Goal: Task Accomplishment & Management: Complete application form

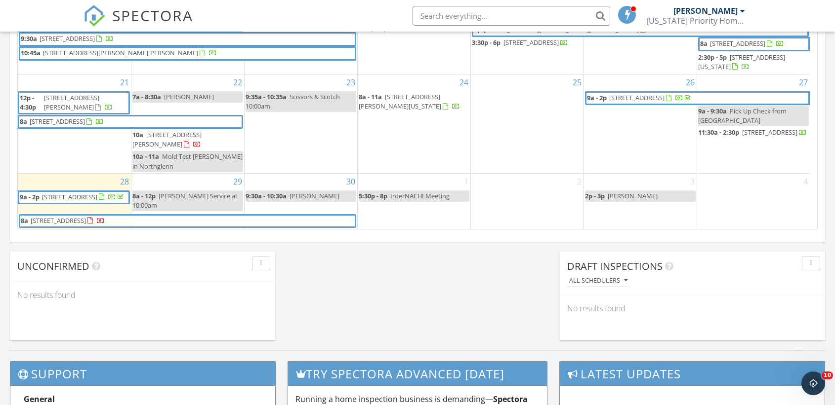
scroll to position [168, 0]
click at [282, 182] on div "30 9:30a - 10:30a [PERSON_NAME]" at bounding box center [300, 201] width 113 height 55
click at [293, 195] on span "[PERSON_NAME]" at bounding box center [314, 196] width 50 height 9
select select "8"
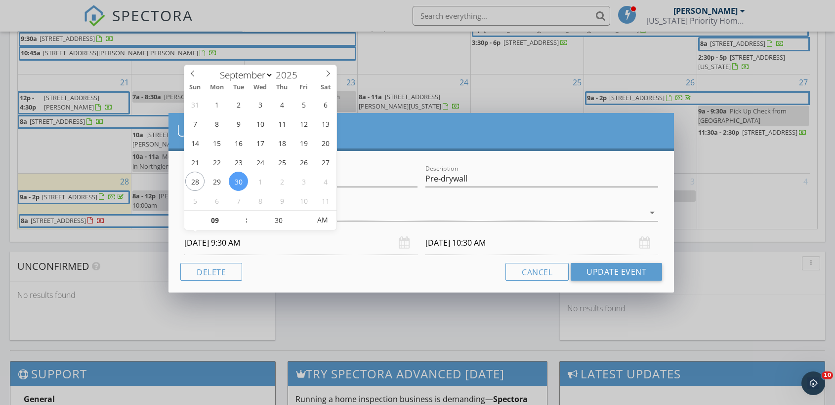
click at [228, 243] on input "09/30/2025 9:30 AM" at bounding box center [300, 243] width 233 height 24
click at [349, 228] on div at bounding box center [421, 228] width 474 height 6
click at [235, 243] on input "09/30/2025 9:30 AM" at bounding box center [300, 243] width 233 height 24
type input "10"
type input "09/30/2025 10:30 AM"
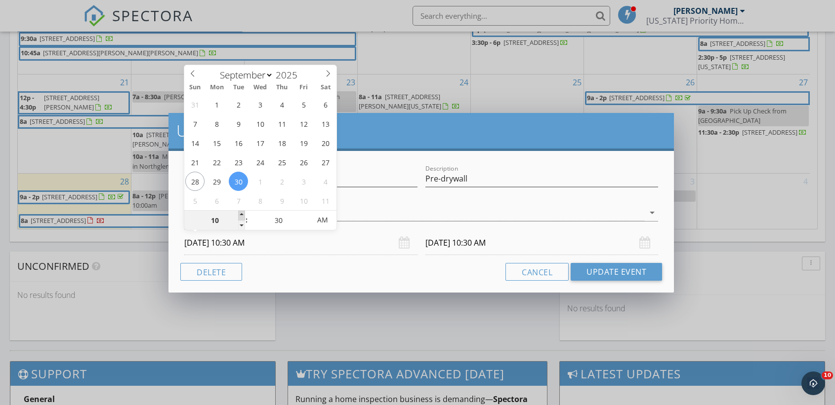
click at [241, 213] on span at bounding box center [241, 216] width 7 height 10
type input "09/30/2025 11:30 AM"
type input "11"
type input "09/30/2025 11:30 AM"
click at [241, 213] on span at bounding box center [241, 216] width 7 height 10
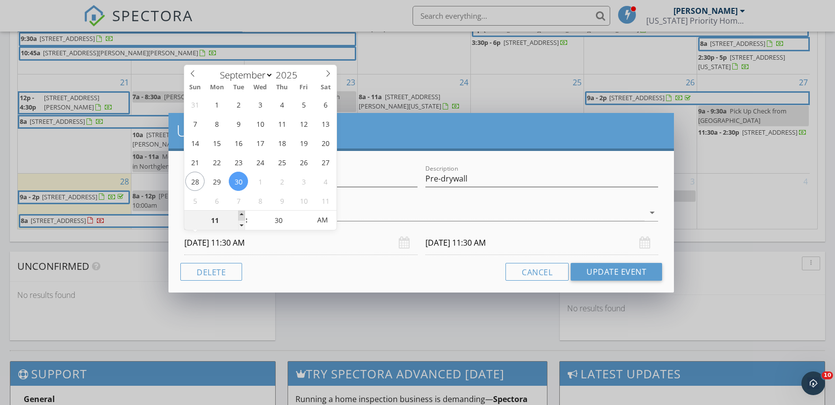
type input "12"
type input "09/30/2025 12:30 PM"
click at [241, 213] on span at bounding box center [241, 216] width 7 height 10
type input "09/30/2025 1:30 PM"
type input "01"
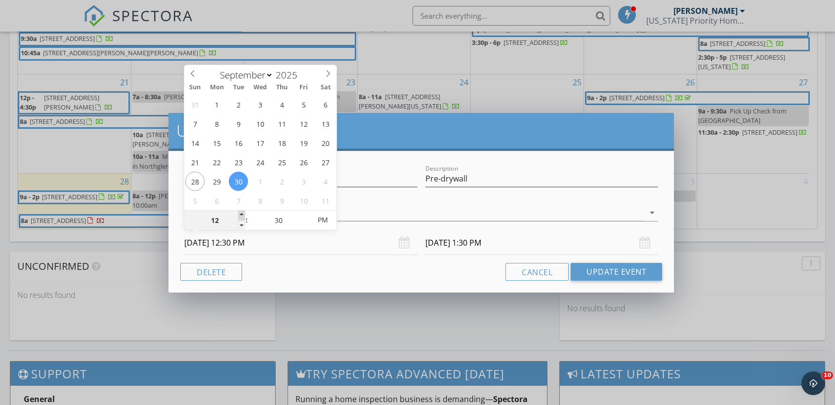
type input "09/30/2025 1:30 PM"
click at [241, 213] on span at bounding box center [241, 216] width 7 height 10
type input "09/30/2025 2:30 PM"
type input "02"
type input "09/30/2025 2:30 PM"
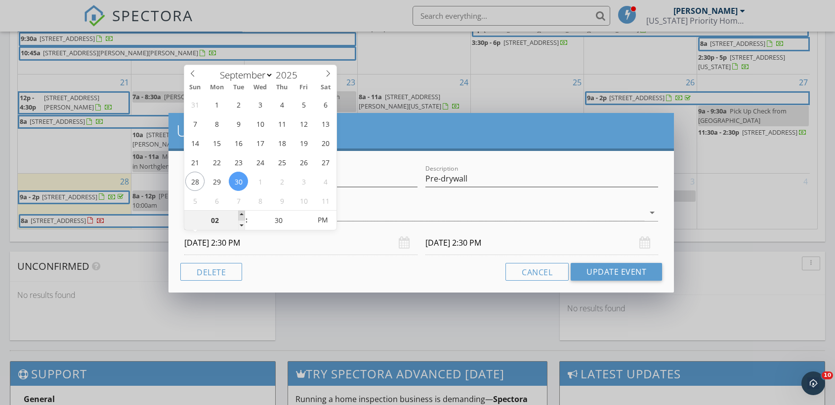
click at [241, 213] on span at bounding box center [241, 216] width 7 height 10
type input "09/30/2025 3:30 PM"
type input "25"
type input "09/30/2025 2:25 PM"
click at [306, 226] on span at bounding box center [305, 226] width 7 height 10
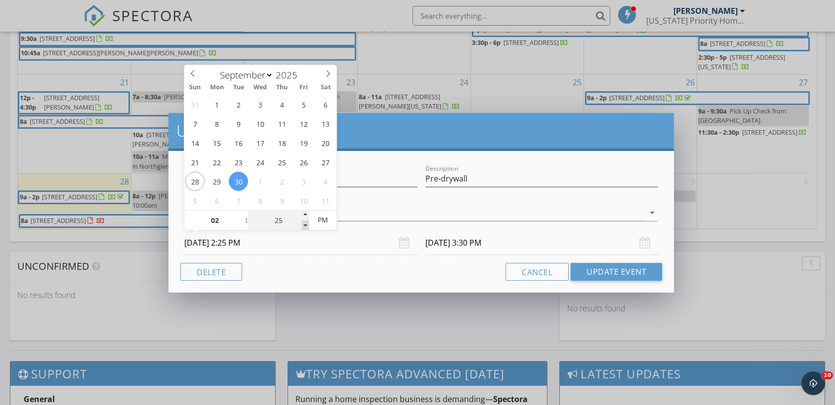
type input "20"
type input "09/30/2025 2:20 PM"
click at [306, 226] on span at bounding box center [305, 226] width 7 height 10
type input "15"
type input "09/30/2025 2:15 PM"
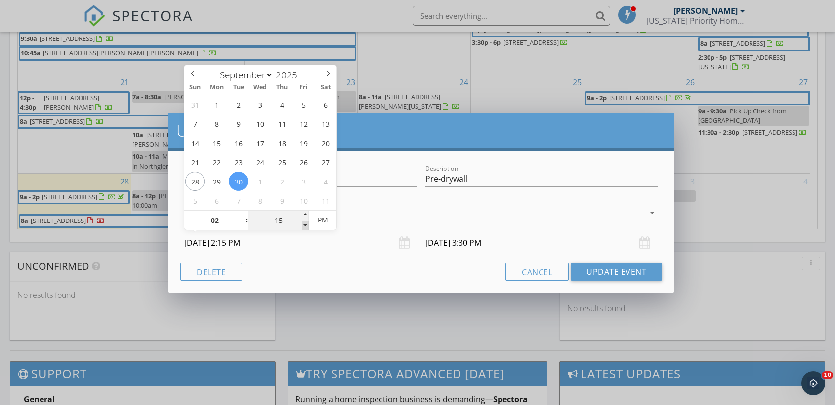
click at [306, 226] on span at bounding box center [305, 226] width 7 height 10
type input "10"
type input "09/30/2025 2:10 PM"
click at [306, 226] on span at bounding box center [305, 226] width 7 height 10
type input "09/30/2025 3:10 PM"
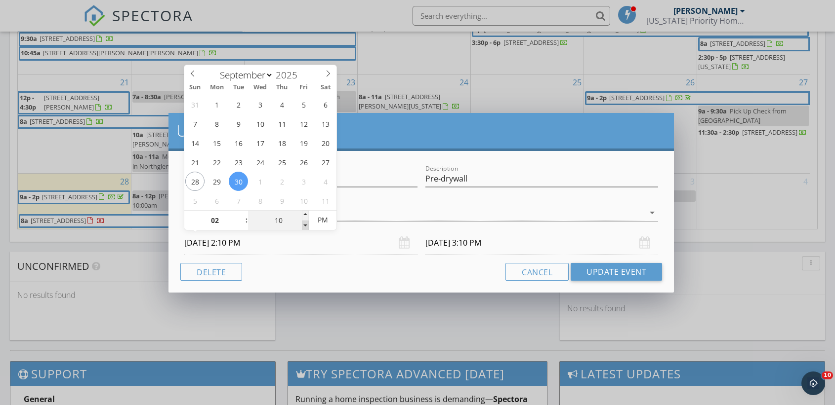
type input "05"
type input "09/30/2025 2:05 PM"
click at [306, 226] on span at bounding box center [305, 226] width 7 height 10
type input "09/30/2025 3:05 PM"
type input "00"
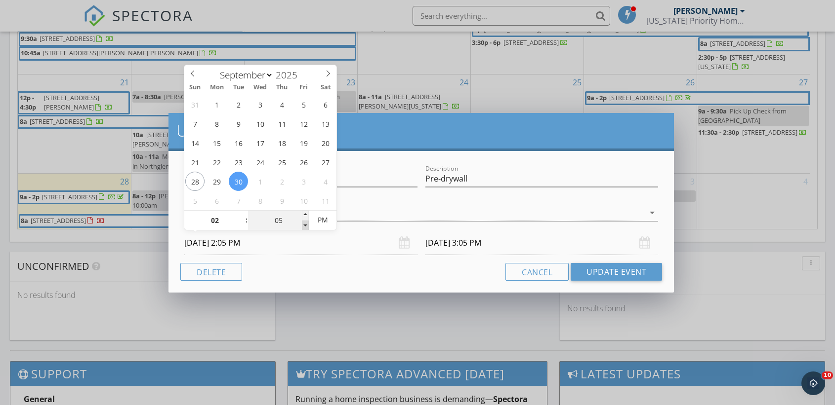
type input "09/30/2025 2:00 PM"
click at [306, 226] on span at bounding box center [305, 226] width 7 height 10
type input "09/30/2025 3:00 PM"
click at [315, 273] on div "Cancel Update Event" at bounding box center [420, 272] width 481 height 18
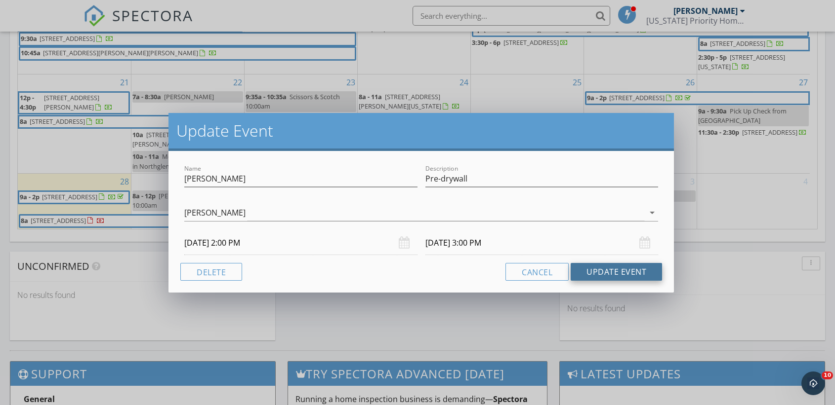
click at [618, 272] on button "Update Event" at bounding box center [615, 272] width 91 height 18
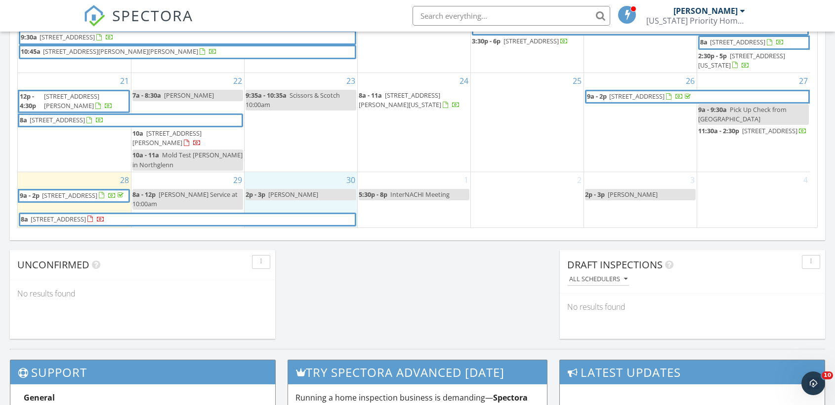
click at [297, 180] on div "30 2p - 3p Chris castonia" at bounding box center [300, 199] width 113 height 55
click at [300, 154] on link "Event" at bounding box center [299, 154] width 51 height 16
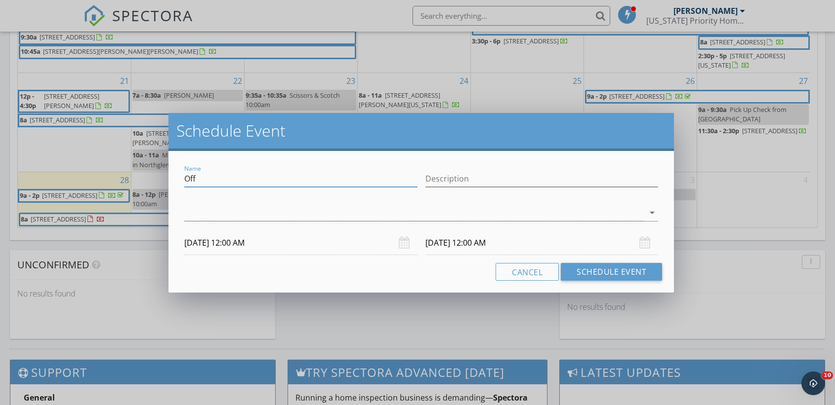
click at [210, 180] on input "Off" at bounding box center [300, 179] width 233 height 16
type input "Save for Garrett - Akron Sewer Scope $200 & Possibly Radon"
click at [447, 179] on input "Description" at bounding box center [541, 179] width 233 height 16
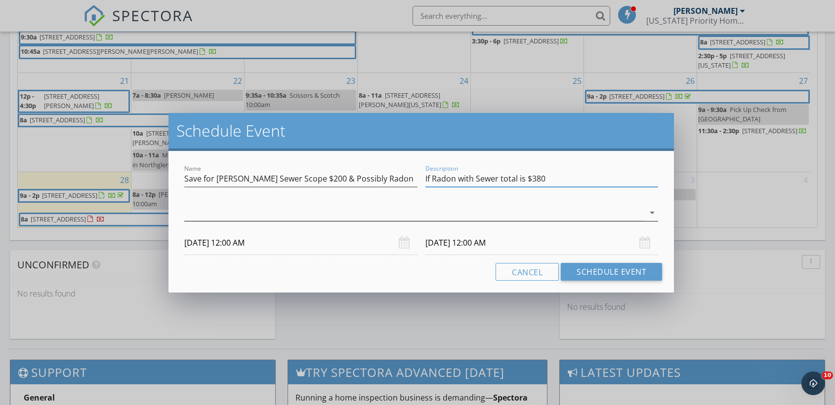
type input "If Radon with Sewer total is $380"
click at [292, 206] on div at bounding box center [414, 213] width 460 height 16
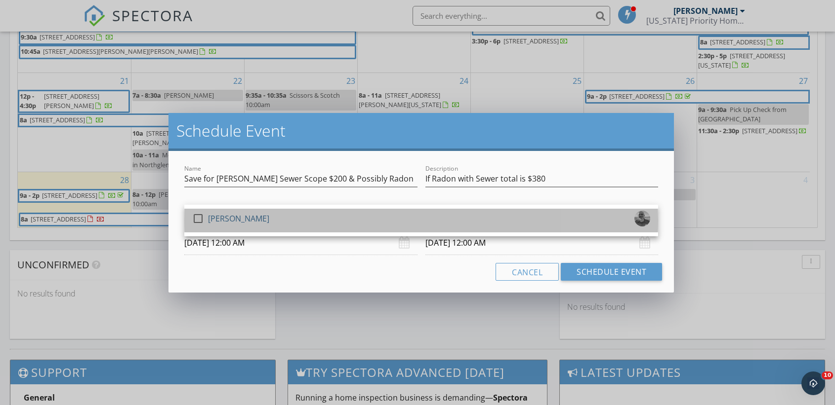
click at [218, 213] on div "[PERSON_NAME]" at bounding box center [238, 219] width 61 height 16
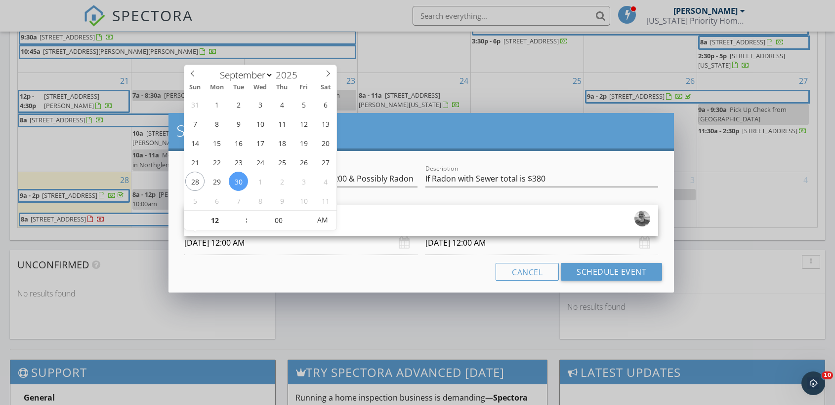
click at [237, 245] on input "09/30/2025 12:00 AM" at bounding box center [300, 243] width 233 height 24
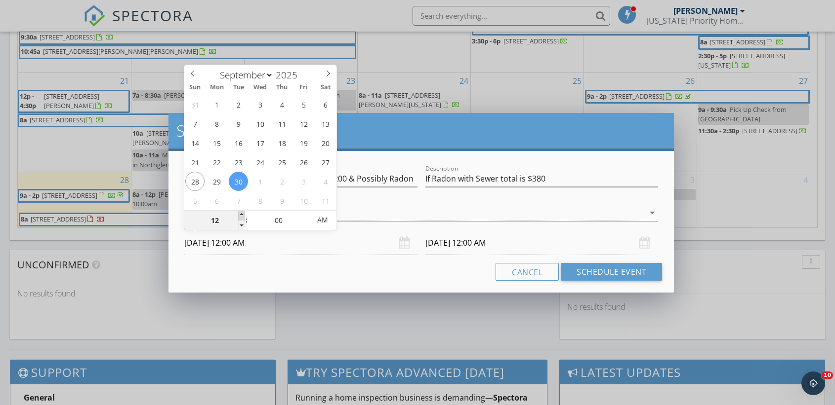
type input "01"
type input "09/30/2025 1:00 AM"
click at [243, 215] on span at bounding box center [241, 216] width 7 height 10
type input "10/01/2025 1:00 AM"
type input "02"
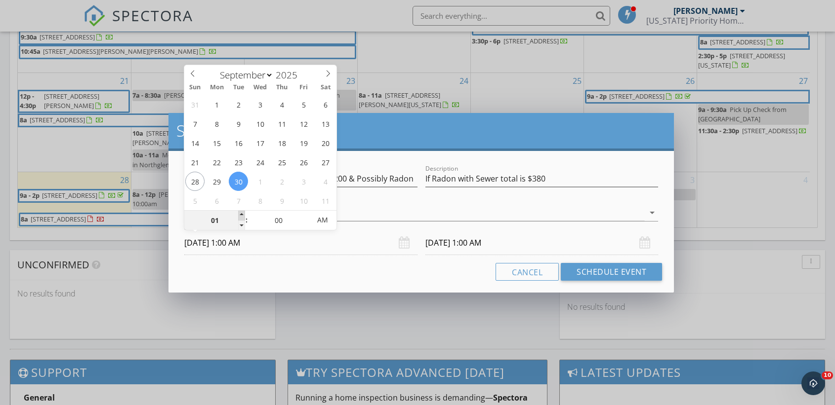
type input "09/30/2025 2:00 AM"
click at [243, 215] on span at bounding box center [241, 216] width 7 height 10
type input "03"
type input "09/30/2025 3:00 AM"
click at [243, 215] on span at bounding box center [241, 216] width 7 height 10
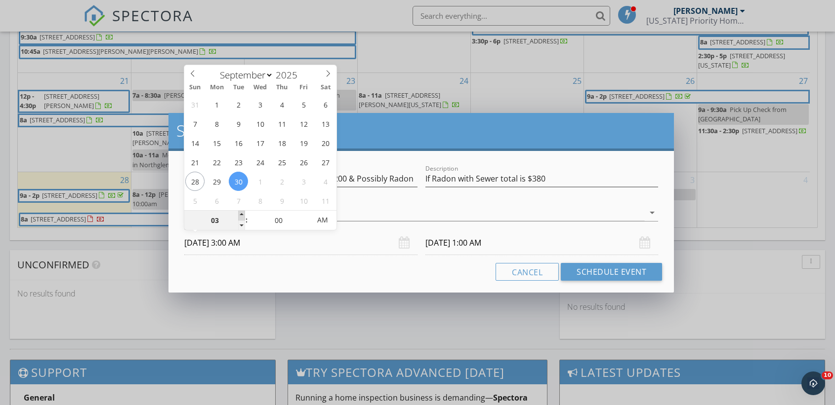
type input "04"
type input "09/30/2025 4:00 AM"
click at [243, 215] on span at bounding box center [241, 216] width 7 height 10
type input "05"
type input "09/30/2025 5:00 AM"
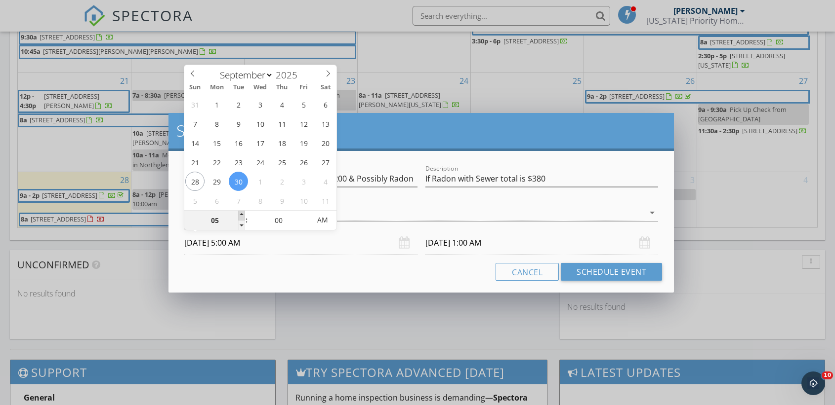
click at [243, 215] on span at bounding box center [241, 216] width 7 height 10
type input "06"
type input "09/30/2025 6:00 AM"
click at [243, 215] on span at bounding box center [241, 216] width 7 height 10
type input "10/01/2025 6:00 AM"
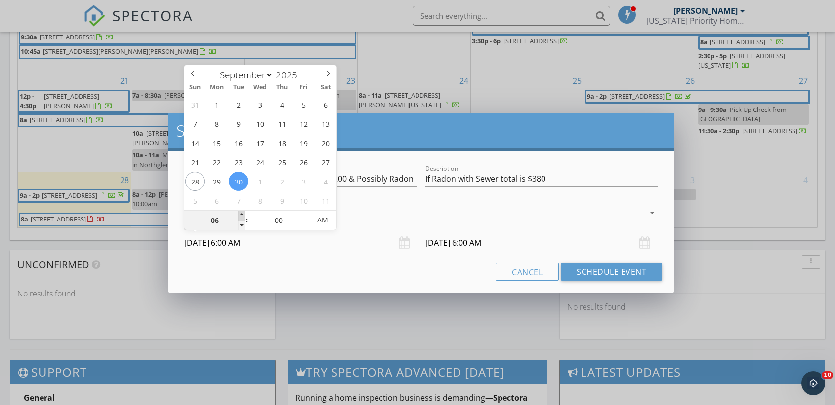
type input "07"
type input "09/30/2025 7:00 AM"
click at [243, 215] on span at bounding box center [241, 216] width 7 height 10
type input "10/01/2025 7:00 AM"
type input "08"
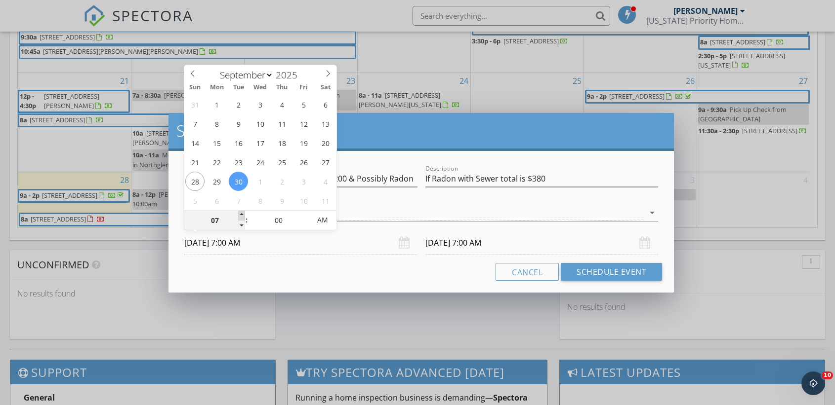
type input "09/30/2025 8:00 AM"
click at [243, 215] on span at bounding box center [241, 216] width 7 height 10
type input "09"
type input "09/30/2025 9:00 AM"
click at [243, 215] on span at bounding box center [241, 216] width 7 height 10
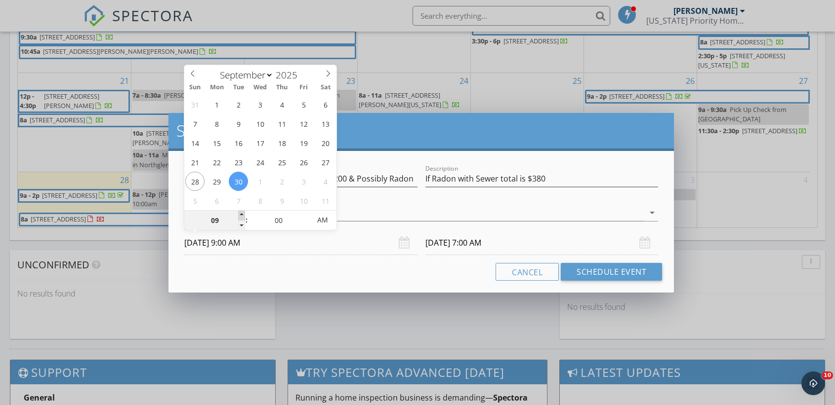
type input "10"
type input "09/30/2025 10:00 AM"
click at [243, 215] on span at bounding box center [241, 216] width 7 height 10
type input "10/01/2025 10:00 AM"
type input "05"
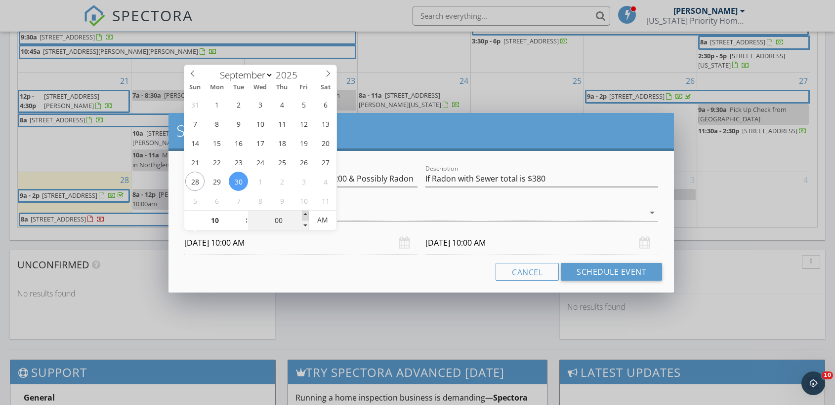
type input "09/30/2025 10:05 AM"
click at [306, 213] on span at bounding box center [305, 216] width 7 height 10
type input "10"
type input "09/30/2025 10:10 AM"
click at [306, 213] on span at bounding box center [305, 216] width 7 height 10
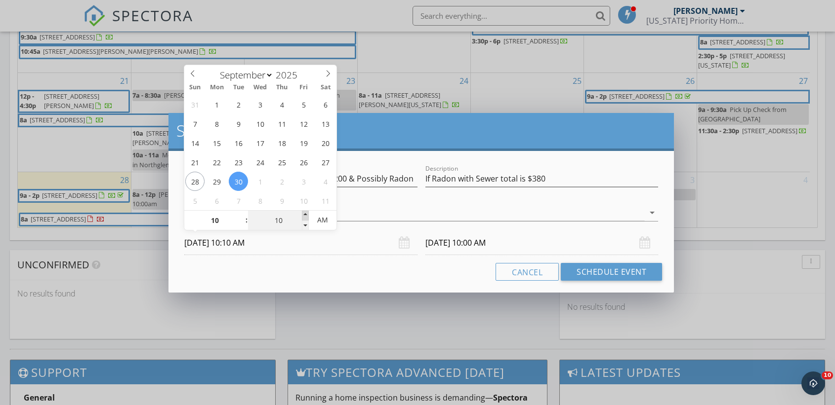
type input "15"
type input "09/30/2025 10:15 AM"
click at [306, 213] on span at bounding box center [305, 216] width 7 height 10
type input "20"
type input "09/30/2025 10:20 AM"
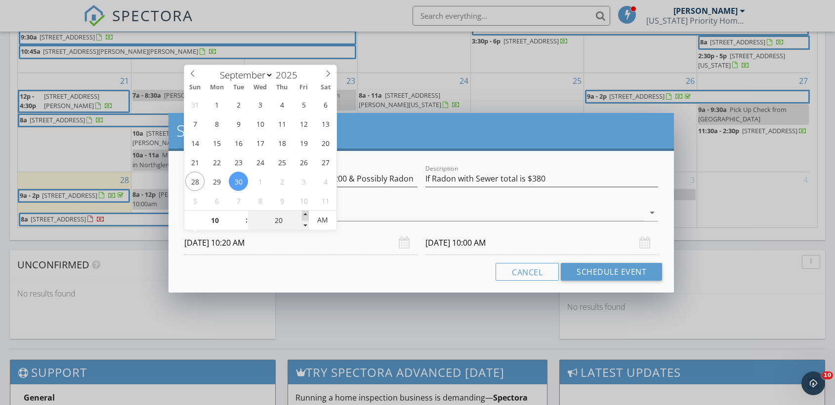
click at [306, 213] on span at bounding box center [305, 216] width 7 height 10
type input "25"
type input "09/30/2025 10:25 AM"
click at [306, 213] on span at bounding box center [305, 216] width 7 height 10
type input "10/01/2025 10:25 AM"
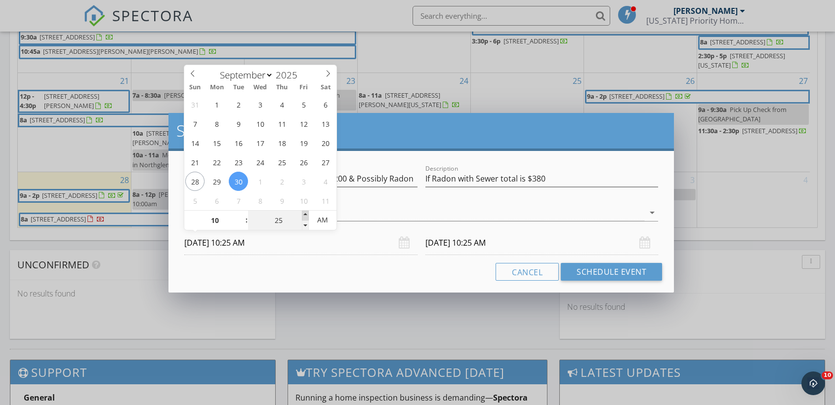
type input "30"
type input "09/30/2025 10:30 AM"
click at [306, 213] on span at bounding box center [305, 216] width 7 height 10
type input "10/01/2025 10:30 AM"
click at [278, 272] on div "Cancel Schedule Event" at bounding box center [420, 272] width 481 height 18
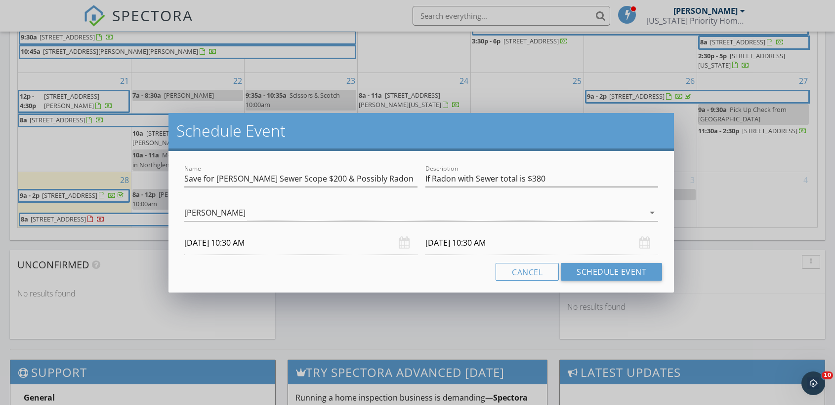
click at [482, 247] on input "10/01/2025 10:30 AM" at bounding box center [541, 243] width 233 height 24
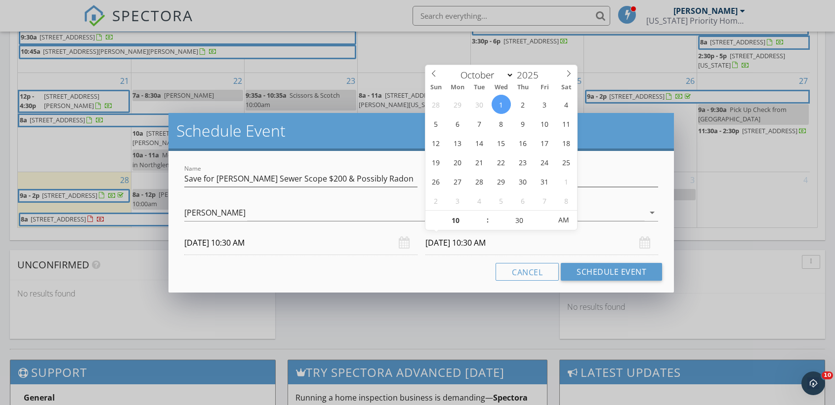
click at [219, 244] on input "09/30/2025 10:30 AM" at bounding box center [300, 243] width 233 height 24
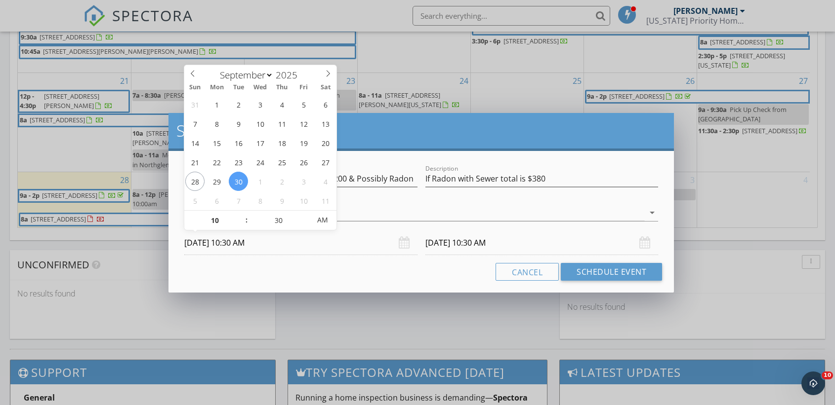
click at [444, 243] on input "10/01/2025 10:30 AM" at bounding box center [541, 243] width 233 height 24
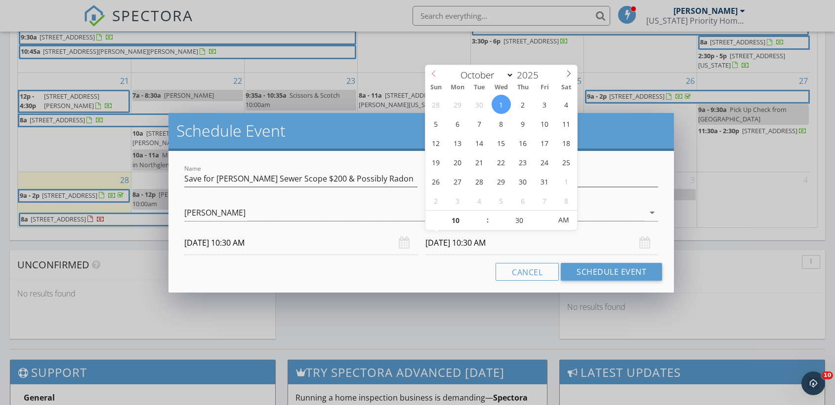
select select "8"
click at [433, 70] on icon at bounding box center [433, 73] width 7 height 7
type input "09/30/2025 10:30 AM"
type input "11"
type input "09/30/2025 11:30 AM"
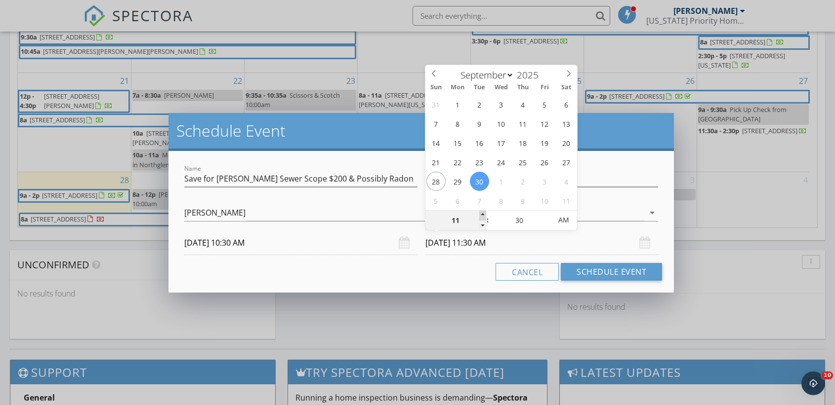
click at [481, 213] on span at bounding box center [482, 216] width 7 height 10
click at [392, 264] on div "Cancel Schedule Event" at bounding box center [420, 272] width 481 height 18
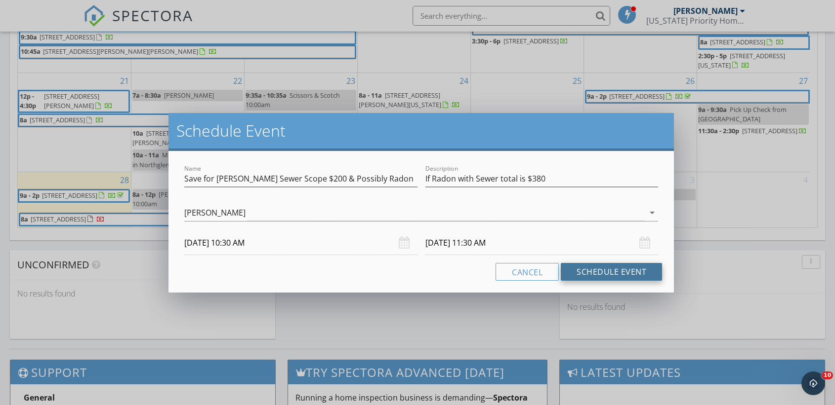
click at [602, 269] on button "Schedule Event" at bounding box center [611, 272] width 101 height 18
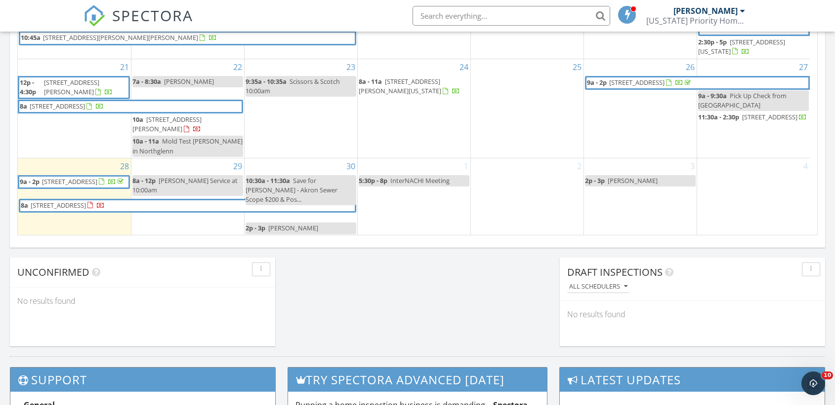
scroll to position [180, 0]
click at [169, 230] on div "29 8a - 12p Craig Smith Service at 10:00am" at bounding box center [187, 197] width 113 height 77
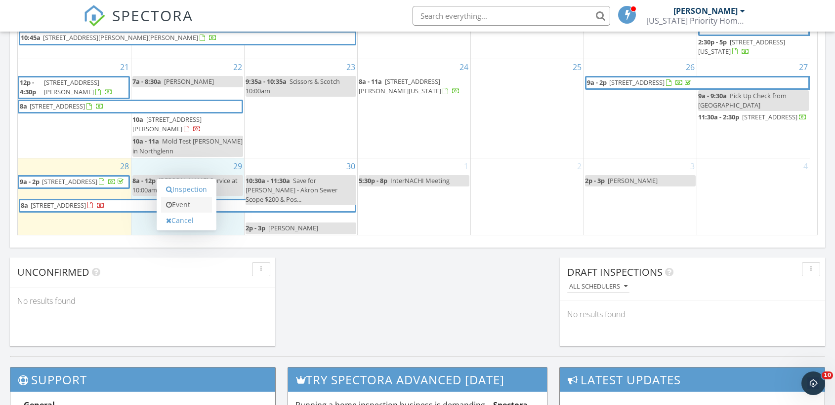
click at [186, 203] on link "Event" at bounding box center [186, 205] width 51 height 16
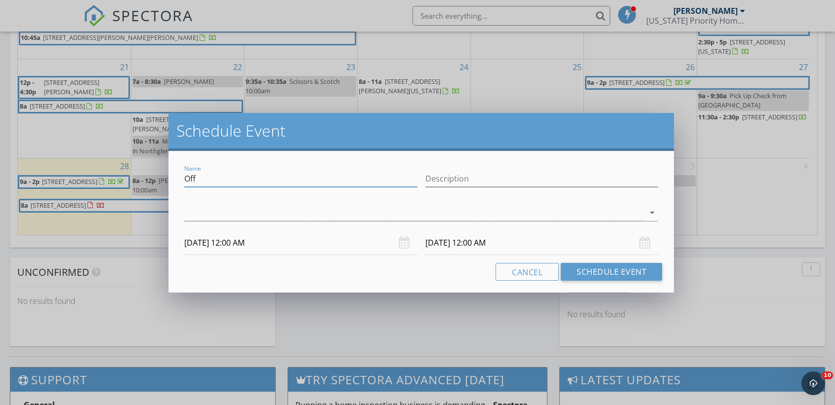
drag, startPoint x: 196, startPoint y: 179, endPoint x: 168, endPoint y: 177, distance: 27.8
click at [168, 177] on div "Name Off Description arrow_drop_down 09/29/2025 12:00 AM 09/30/2025 12:00 AM Ca…" at bounding box center [420, 222] width 505 height 142
type input "10562 W 75th"
click at [238, 244] on input "09/29/2025 12:00 AM" at bounding box center [300, 243] width 233 height 24
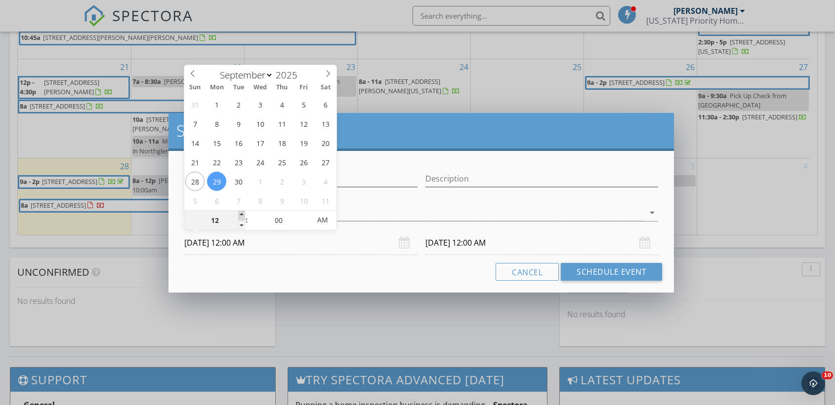
type input "01"
type input "09/29/2025 1:00 AM"
click at [240, 215] on span at bounding box center [241, 216] width 7 height 10
type input "09/30/2025 1:00 AM"
type input "02"
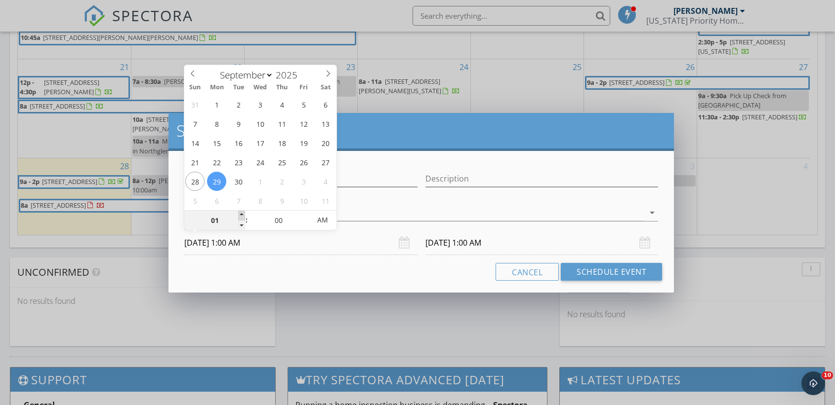
type input "09/29/2025 2:00 AM"
click at [240, 215] on span at bounding box center [241, 216] width 7 height 10
type input "09/30/2025 2:00 AM"
click at [265, 263] on div "Cancel Schedule Event" at bounding box center [420, 272] width 481 height 18
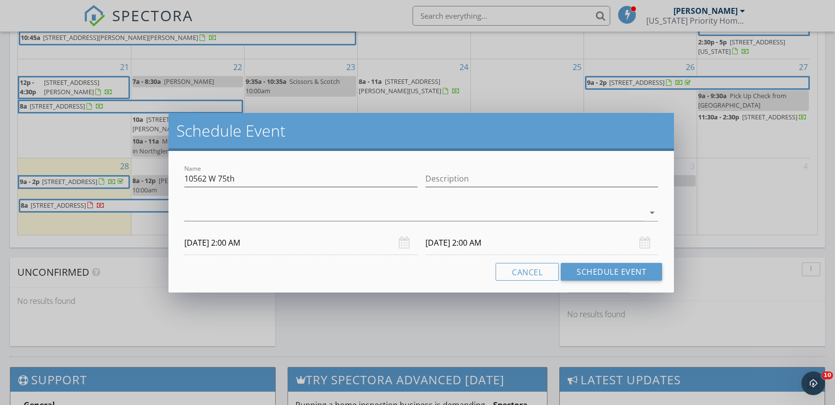
click at [251, 242] on input "09/29/2025 2:00 AM" at bounding box center [300, 243] width 233 height 24
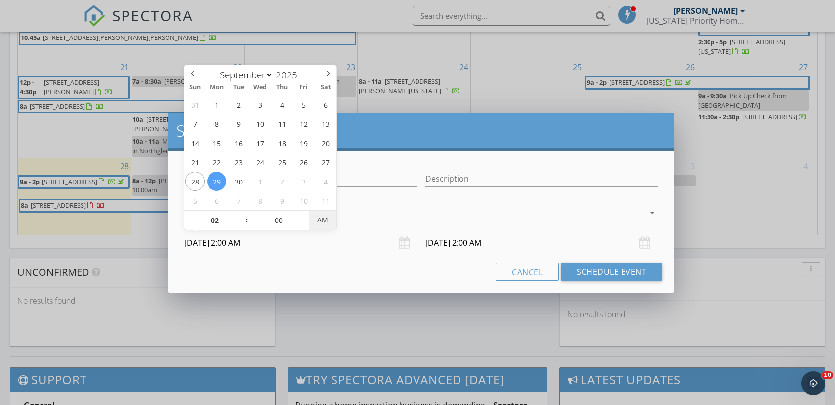
type input "09/29/2025 2:00 PM"
click at [323, 216] on span "AM" at bounding box center [322, 220] width 27 height 20
click at [303, 267] on div "Cancel Schedule Event" at bounding box center [420, 272] width 481 height 18
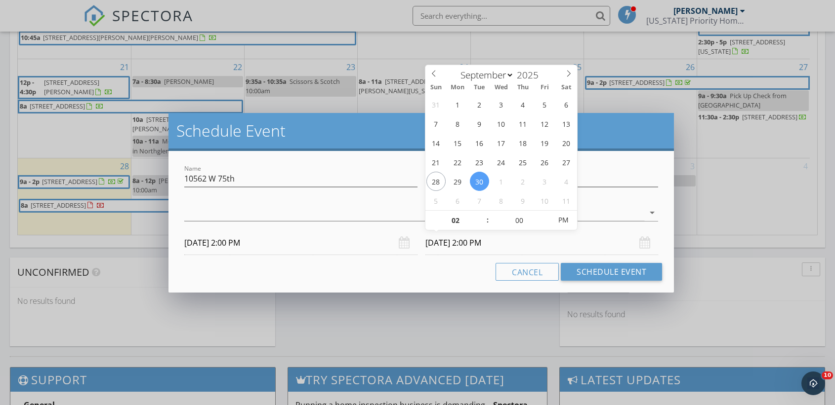
click at [474, 244] on input "09/30/2025 2:00 PM" at bounding box center [541, 243] width 233 height 24
type input "09/29/2025 2:00 PM"
type input "03"
type input "09/29/2025 3:00 PM"
click at [480, 215] on span at bounding box center [482, 216] width 7 height 10
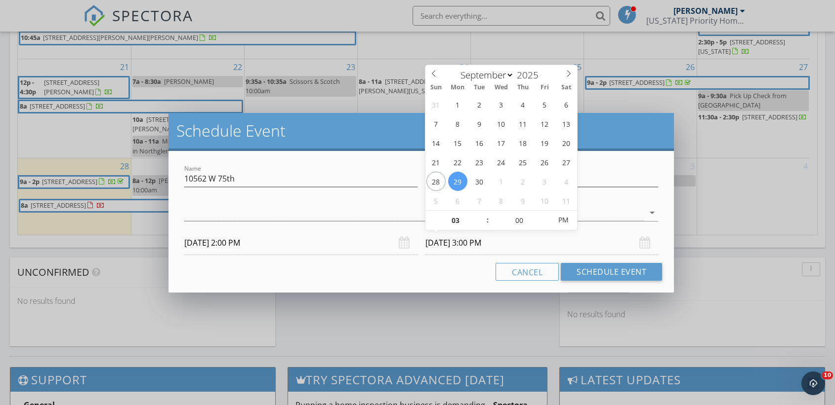
click at [412, 272] on div "Cancel Schedule Event" at bounding box center [420, 272] width 481 height 18
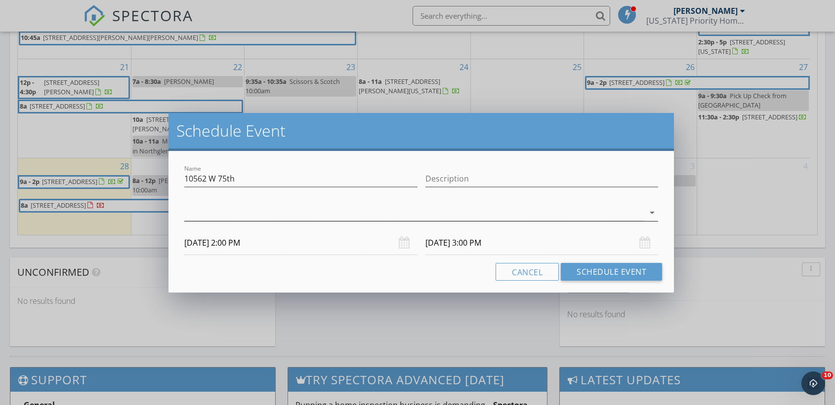
click at [210, 215] on div at bounding box center [414, 213] width 460 height 16
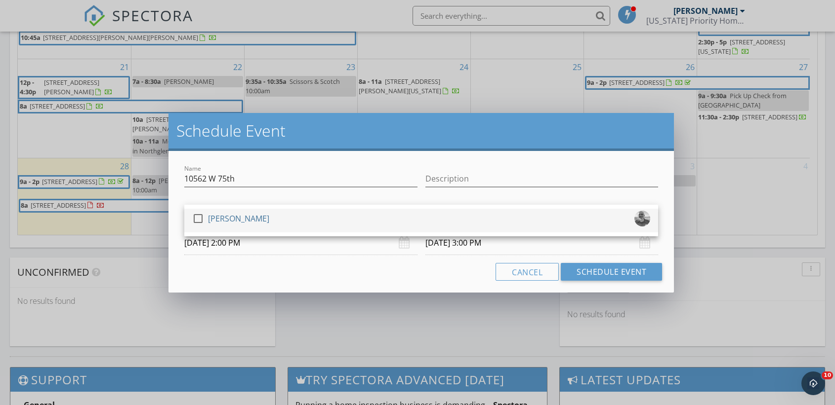
click at [213, 216] on div "[PERSON_NAME]" at bounding box center [238, 219] width 61 height 16
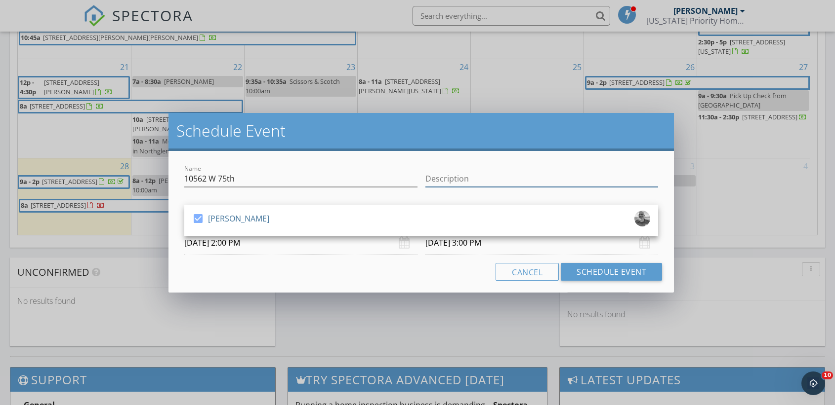
click at [443, 174] on input "Description" at bounding box center [541, 179] width 233 height 16
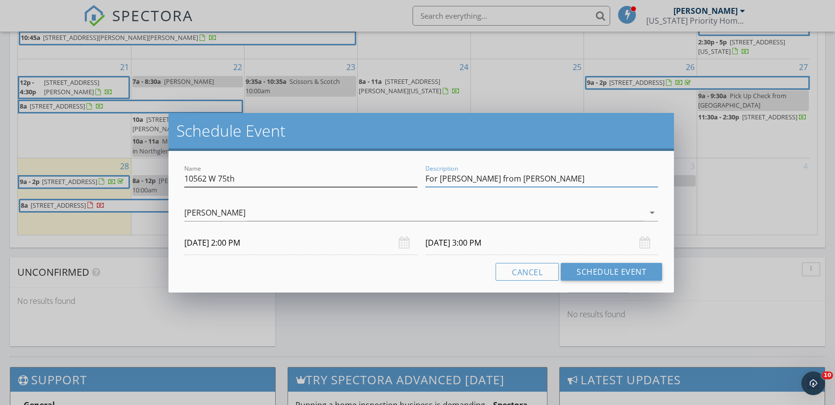
type input "For Kim Byers from Chris"
click at [251, 175] on input "10562 W 75th" at bounding box center [300, 179] width 233 height 16
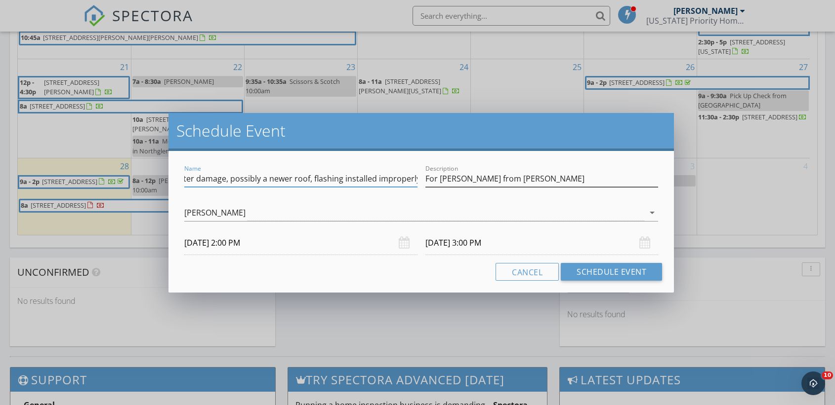
type input "10562 W 75th: Signs of water damage, possibly a newer roof, flashing installed …"
click at [517, 179] on input "For Kim Byers from Chris" at bounding box center [541, 179] width 233 height 16
type input "For Kim Byers from Chris: Gutters sloping toward home & cracks in chimney"
click at [400, 266] on div "Cancel Schedule Event" at bounding box center [420, 272] width 481 height 18
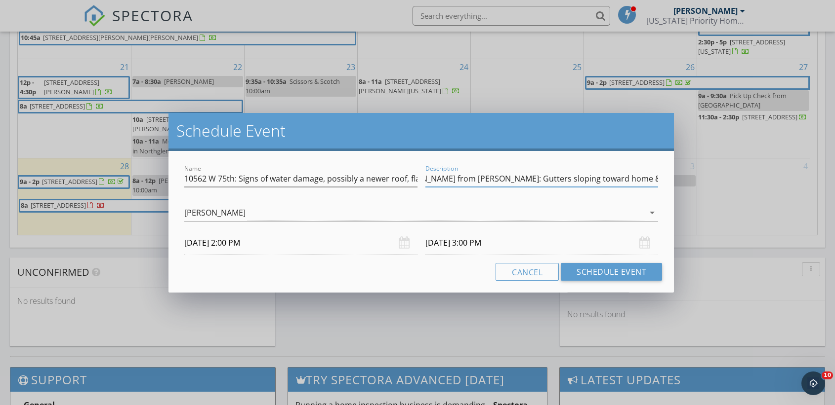
scroll to position [0, 0]
click at [599, 273] on button "Schedule Event" at bounding box center [611, 272] width 101 height 18
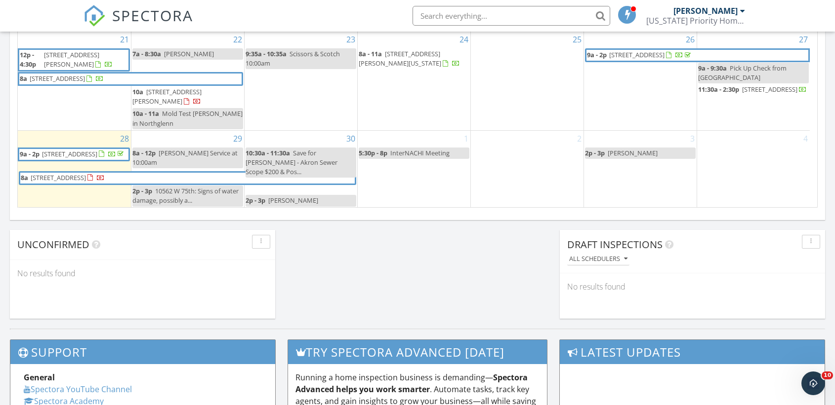
scroll to position [719, 0]
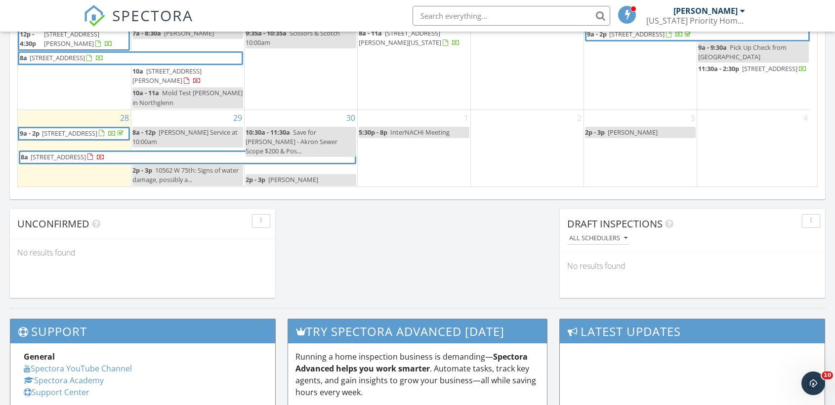
click at [634, 132] on span "[PERSON_NAME]" at bounding box center [632, 132] width 50 height 9
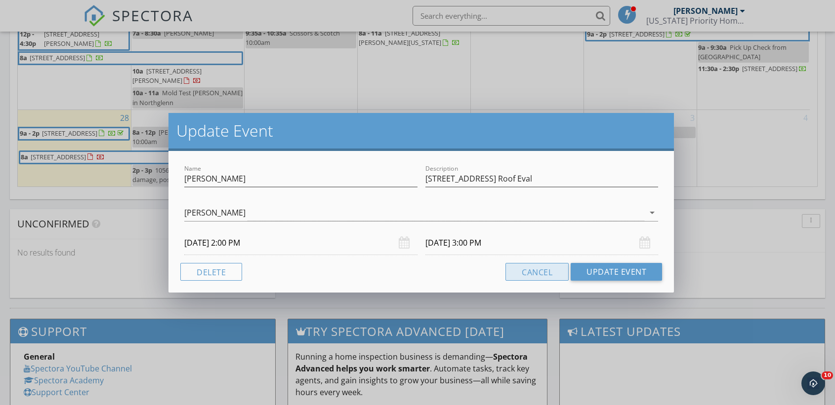
click at [533, 276] on button "Cancel" at bounding box center [536, 272] width 63 height 18
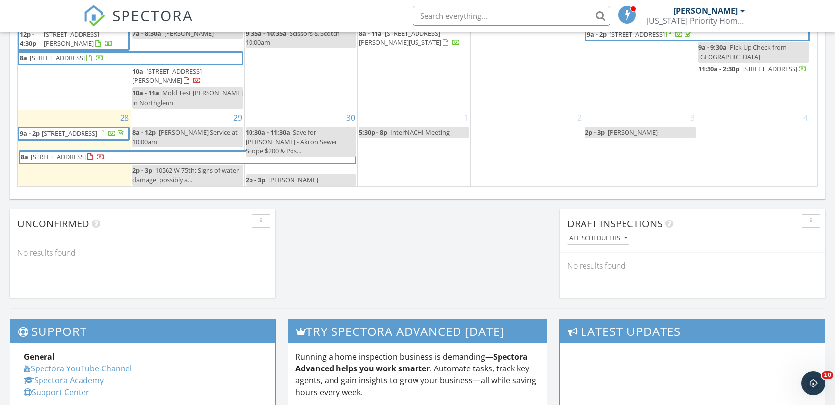
click at [423, 172] on div "1 5:30p - 8p InterNACHI Meeting" at bounding box center [414, 148] width 113 height 77
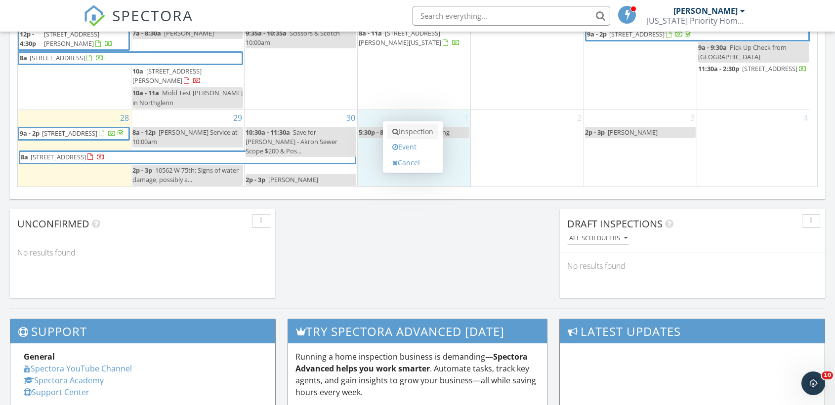
click at [419, 126] on link "Inspection" at bounding box center [412, 132] width 51 height 16
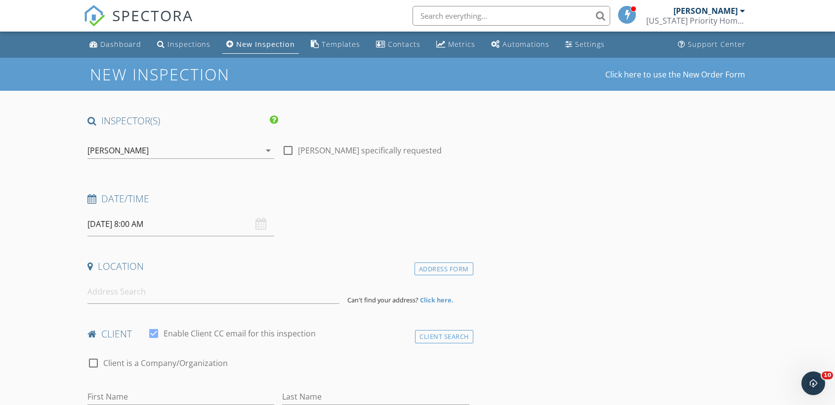
click at [135, 223] on input "10/01/2025 8:00 AM" at bounding box center [180, 224] width 187 height 24
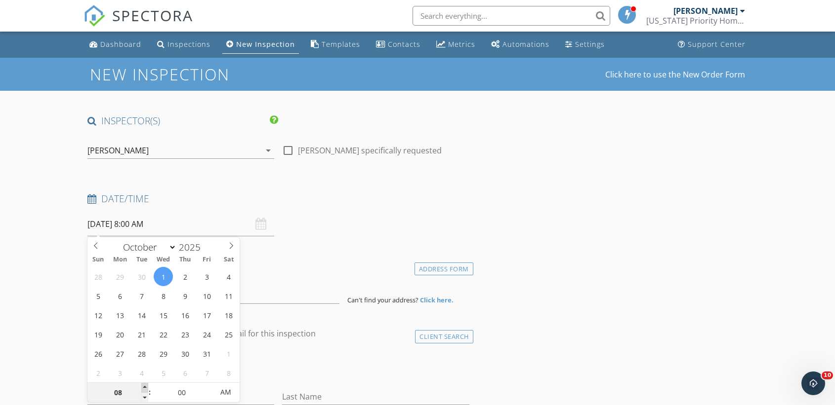
type input "09"
type input "10/01/2025 9:00 AM"
click at [144, 386] on span at bounding box center [144, 388] width 7 height 10
click at [274, 298] on input at bounding box center [213, 292] width 252 height 24
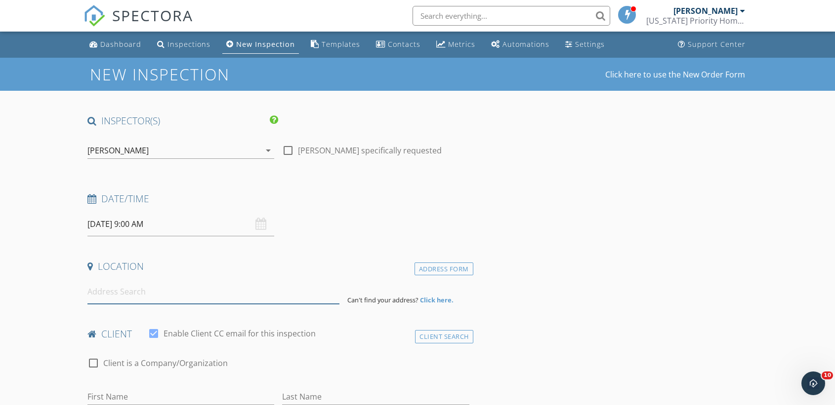
paste input "16517 E Layton Ave"
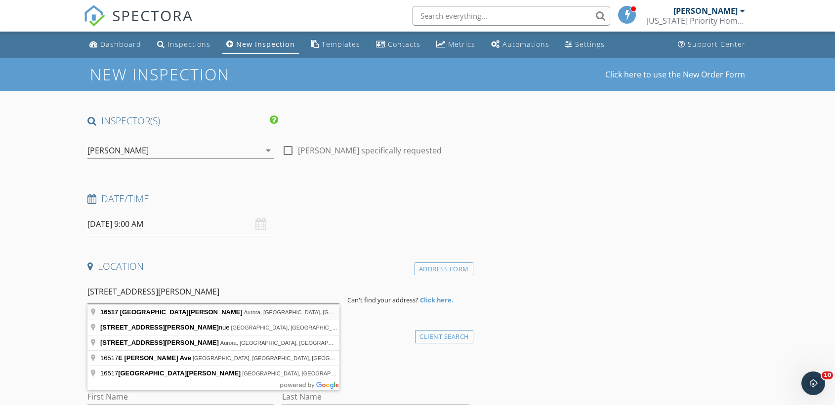
type input "16517 East Layton Avenue, Aurora, CO, USA"
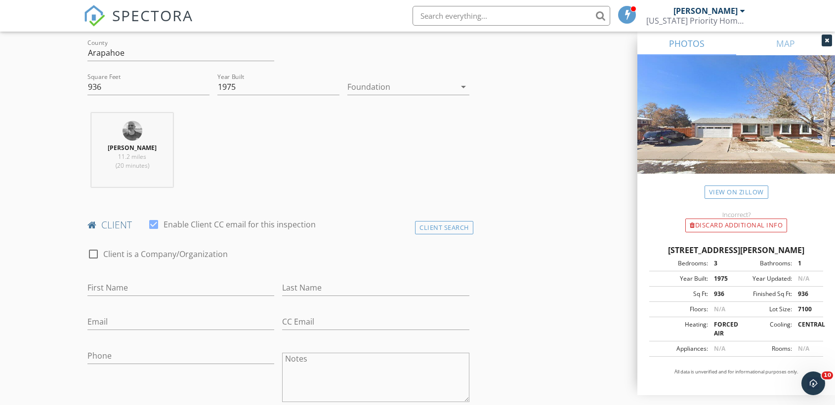
scroll to position [320, 0]
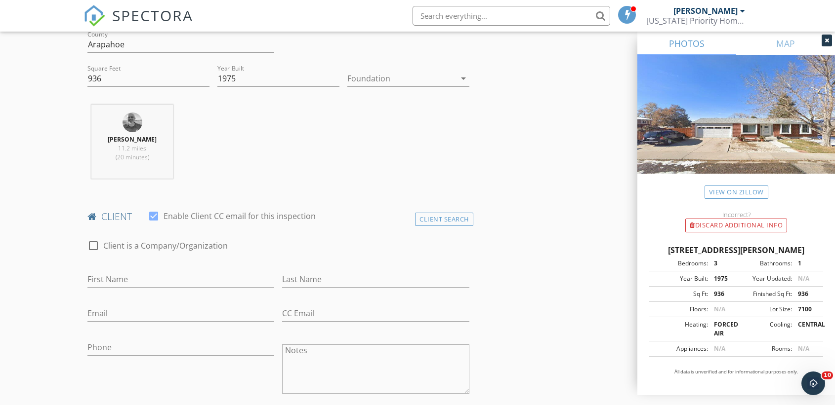
click at [371, 76] on div at bounding box center [401, 79] width 108 height 16
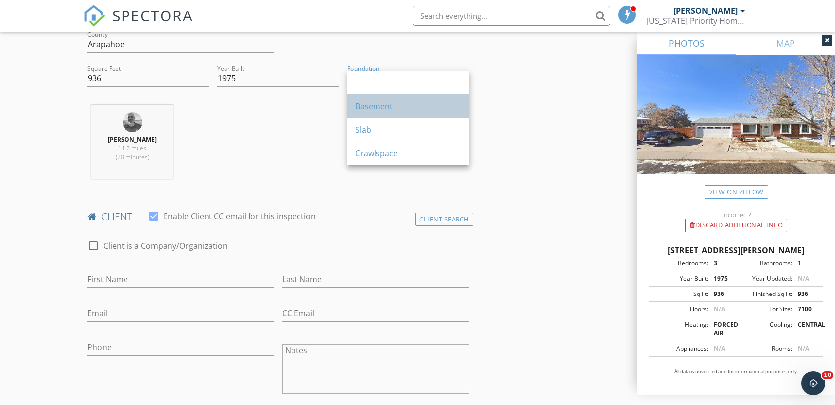
click at [371, 102] on div "Basement" at bounding box center [408, 106] width 106 height 12
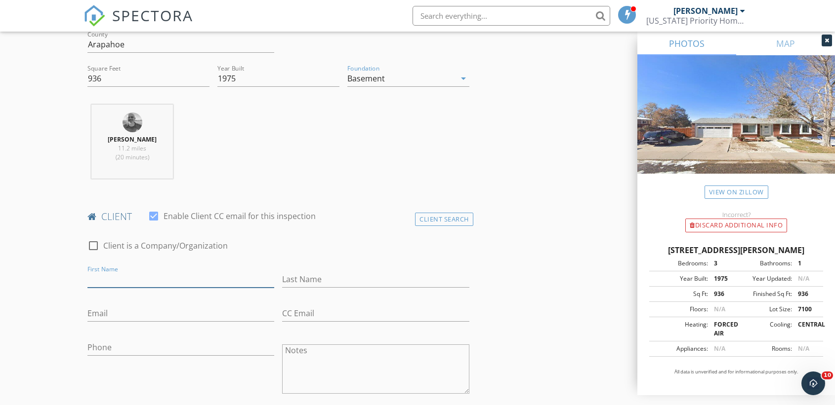
click at [118, 276] on input "First Name" at bounding box center [180, 280] width 187 height 16
type input "Elena"
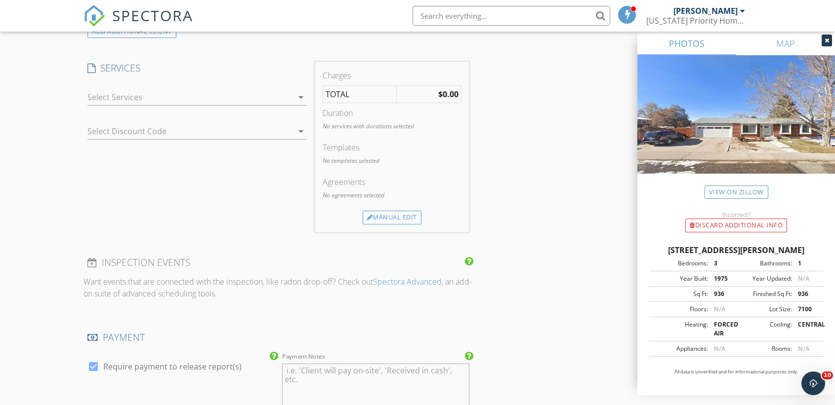
scroll to position [783, 0]
type input "Gorsuch"
click at [93, 81] on div "check_box_outline_blank Sewer Lateral Inspection from Colorado Priority Home In…" at bounding box center [196, 97] width 219 height 32
click at [122, 90] on div at bounding box center [189, 95] width 205 height 16
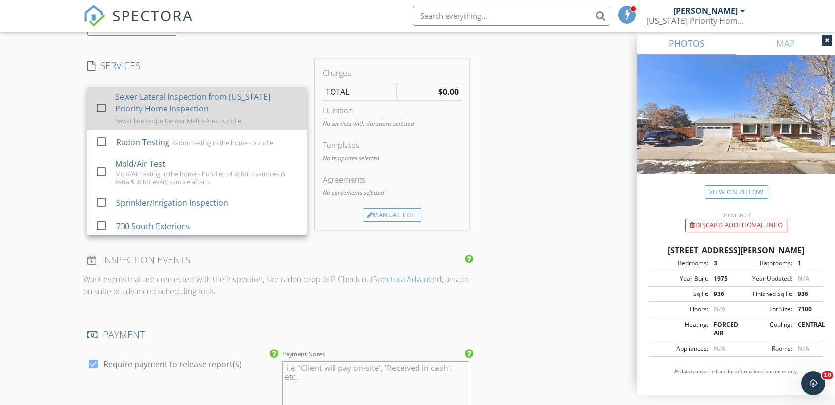
click at [142, 109] on div "Sewer Lateral Inspection from Colorado Priority Home Inspection" at bounding box center [207, 103] width 184 height 24
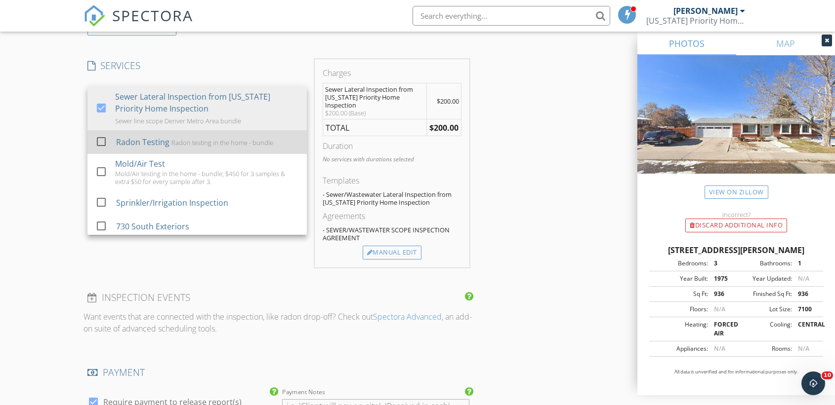
click at [141, 138] on div "Radon Testing" at bounding box center [142, 142] width 53 height 12
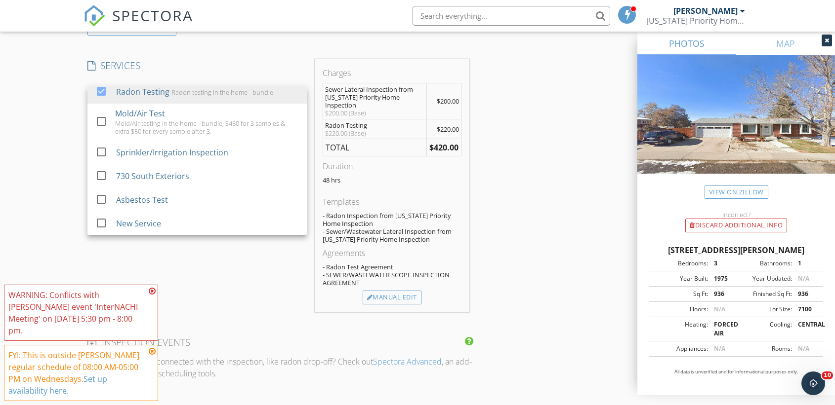
scroll to position [75, 0]
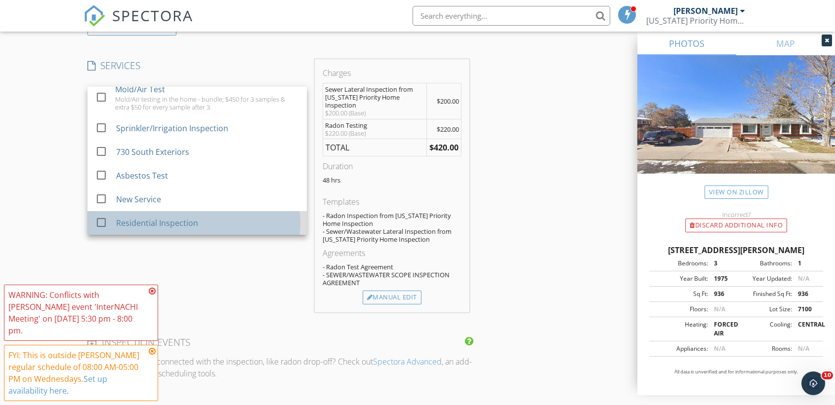
click at [171, 225] on div "Residential Inspection" at bounding box center [157, 223] width 82 height 12
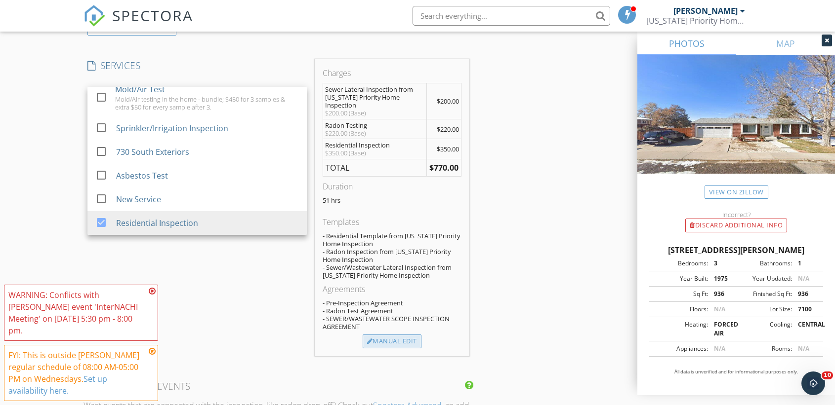
click at [390, 346] on div "Manual Edit" at bounding box center [391, 342] width 59 height 14
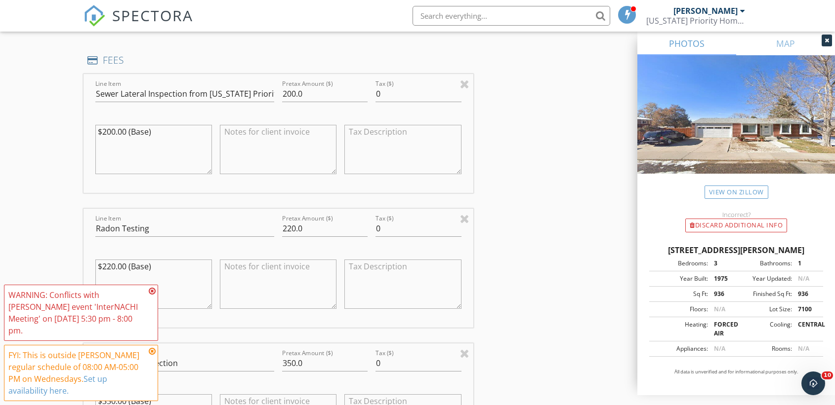
scroll to position [954, 0]
drag, startPoint x: 284, startPoint y: 81, endPoint x: 290, endPoint y: 81, distance: 5.9
click at [290, 83] on input "200.0" at bounding box center [324, 91] width 85 height 16
type input "160.0"
drag, startPoint x: 283, startPoint y: 218, endPoint x: 291, endPoint y: 217, distance: 7.4
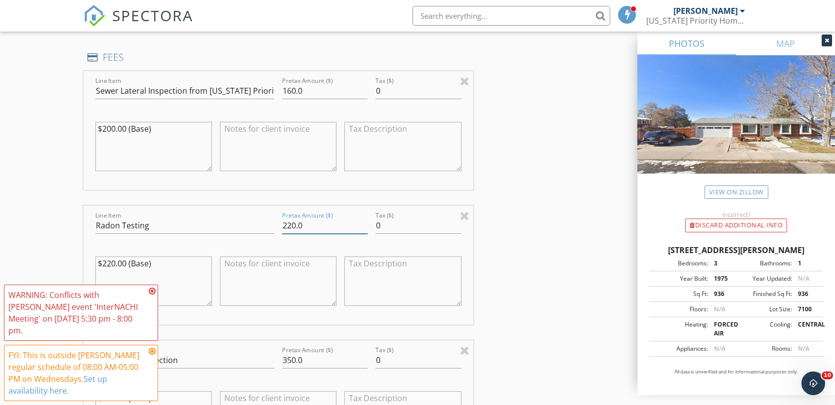
click at [291, 218] on input "220.0" at bounding box center [324, 226] width 85 height 16
type input "180.0"
click at [534, 326] on div "INSPECTOR(S) check_box Brian Baltazar PRIMARY Brian Baltazar arrow_drop_down ch…" at bounding box center [417, 201] width 668 height 2082
click at [151, 353] on icon at bounding box center [152, 352] width 7 height 8
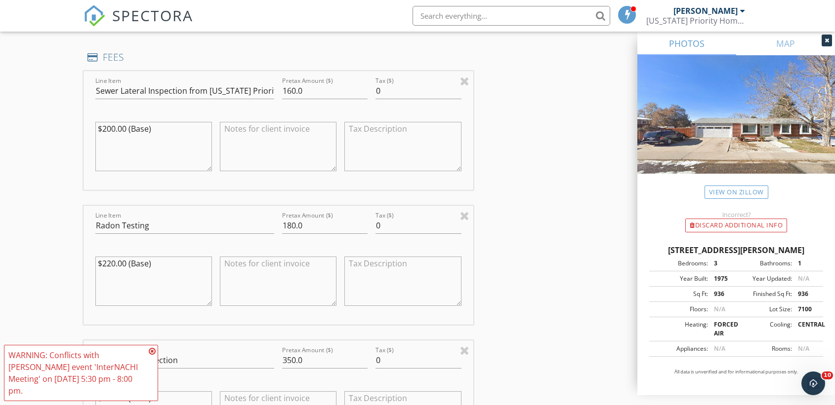
click at [152, 356] on icon at bounding box center [152, 352] width 7 height 8
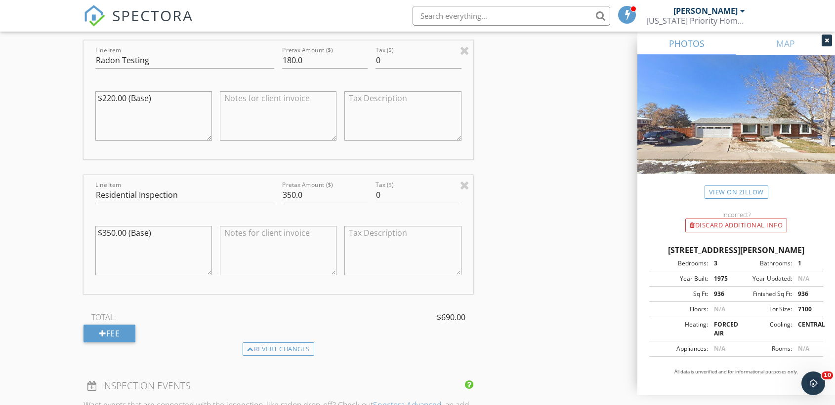
scroll to position [1106, 0]
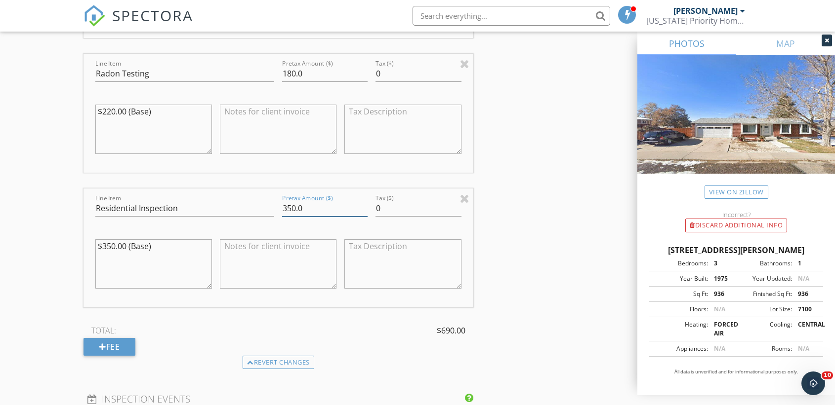
click at [287, 200] on input "350.0" at bounding box center [324, 208] width 85 height 16
drag, startPoint x: 291, startPoint y: 200, endPoint x: 274, endPoint y: 199, distance: 17.3
click at [274, 199] on div "Line Item Residential Inspection Pretax Amount ($) 350.0 Tax ($) 0 $350.00 (Bas…" at bounding box center [278, 248] width 390 height 119
type input "460.0"
click at [570, 245] on div "INSPECTOR(S) check_box Brian Baltazar PRIMARY Brian Baltazar arrow_drop_down ch…" at bounding box center [417, 49] width 668 height 2082
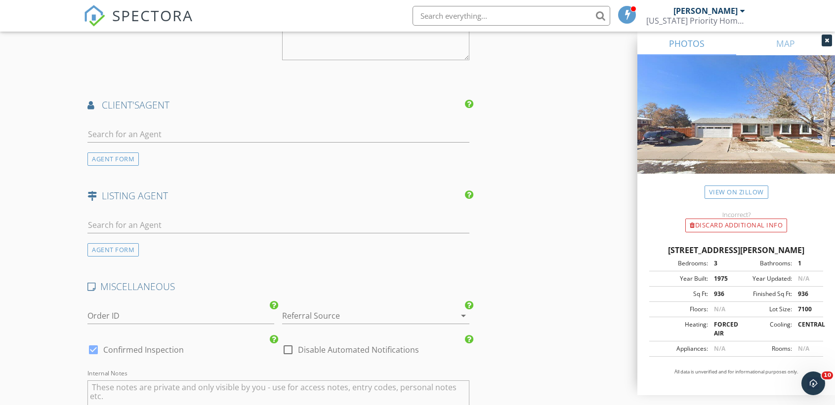
scroll to position [1594, 0]
click at [130, 129] on input "text" at bounding box center [278, 137] width 382 height 16
type input "camero"
click at [116, 160] on div "InMotion Real Estate" at bounding box center [146, 164] width 61 height 8
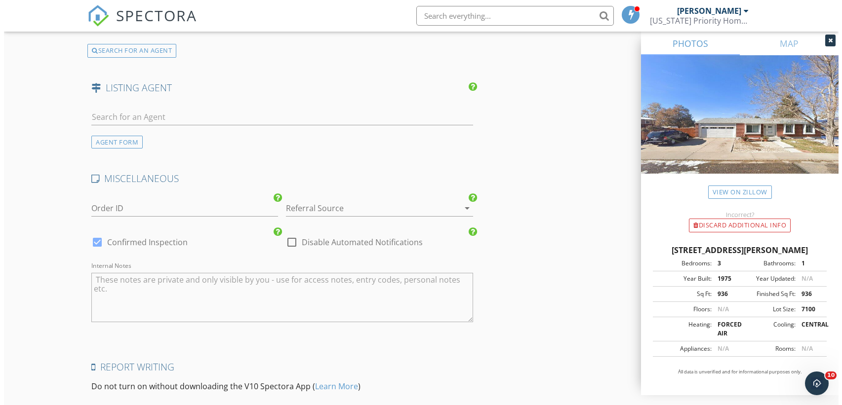
scroll to position [2031, 0]
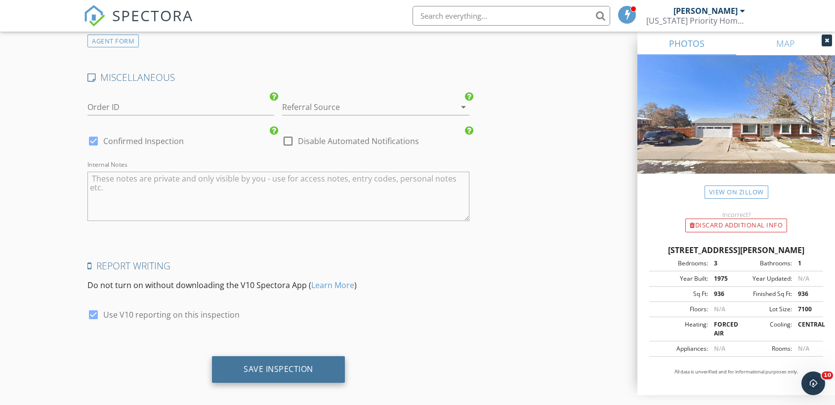
click at [341, 366] on div "Save Inspection" at bounding box center [278, 370] width 133 height 27
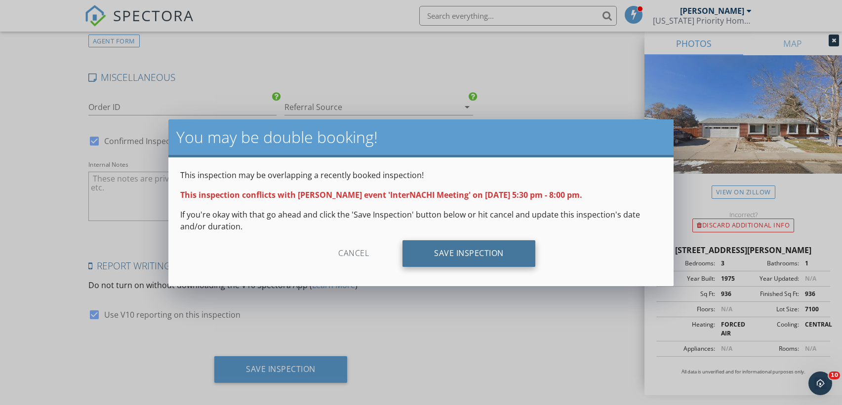
click at [484, 241] on div "Save Inspection" at bounding box center [468, 253] width 133 height 27
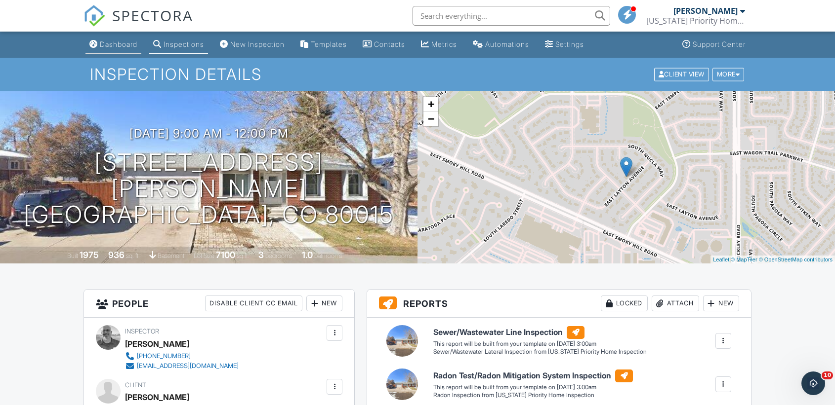
click at [115, 44] on div "Dashboard" at bounding box center [119, 44] width 38 height 8
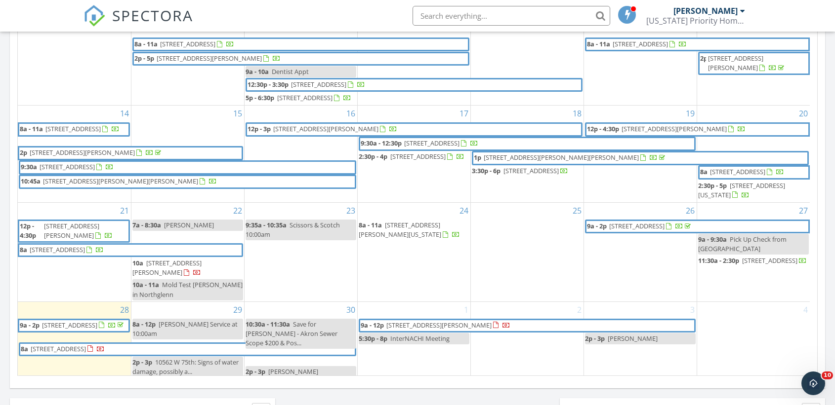
scroll to position [190, 0]
